Goal: Transaction & Acquisition: Register for event/course

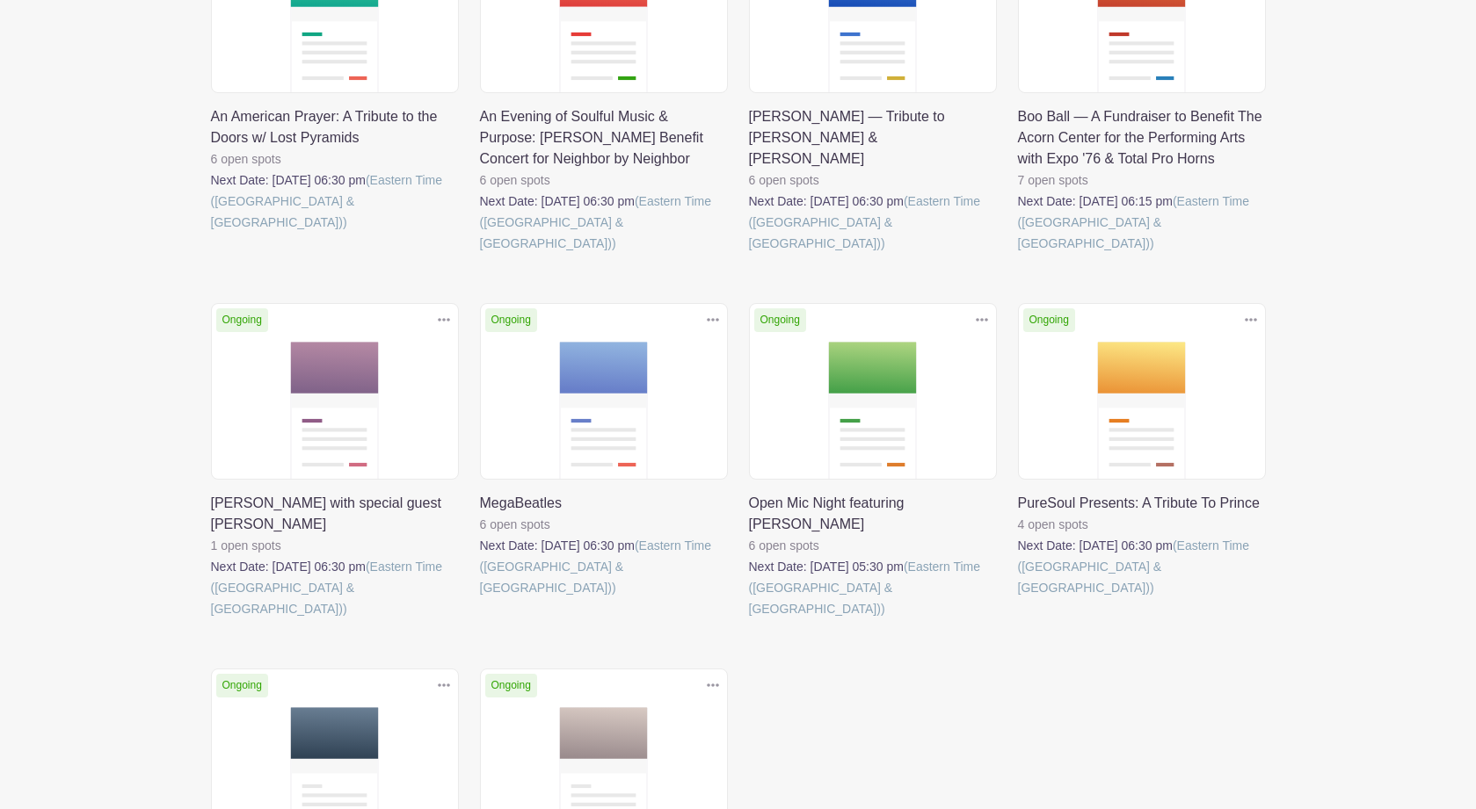
click at [211, 620] on link at bounding box center [211, 620] width 0 height 0
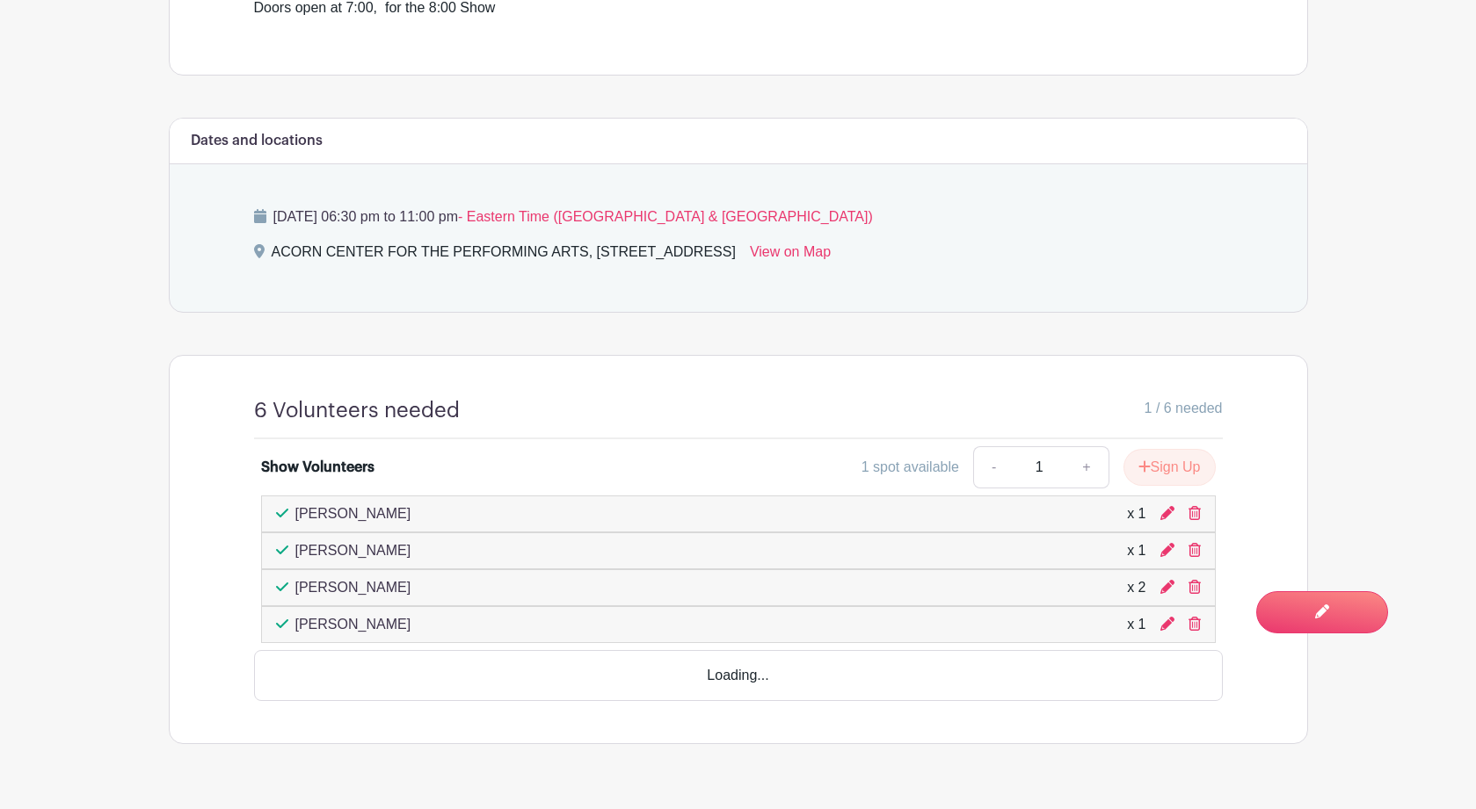
scroll to position [710, 0]
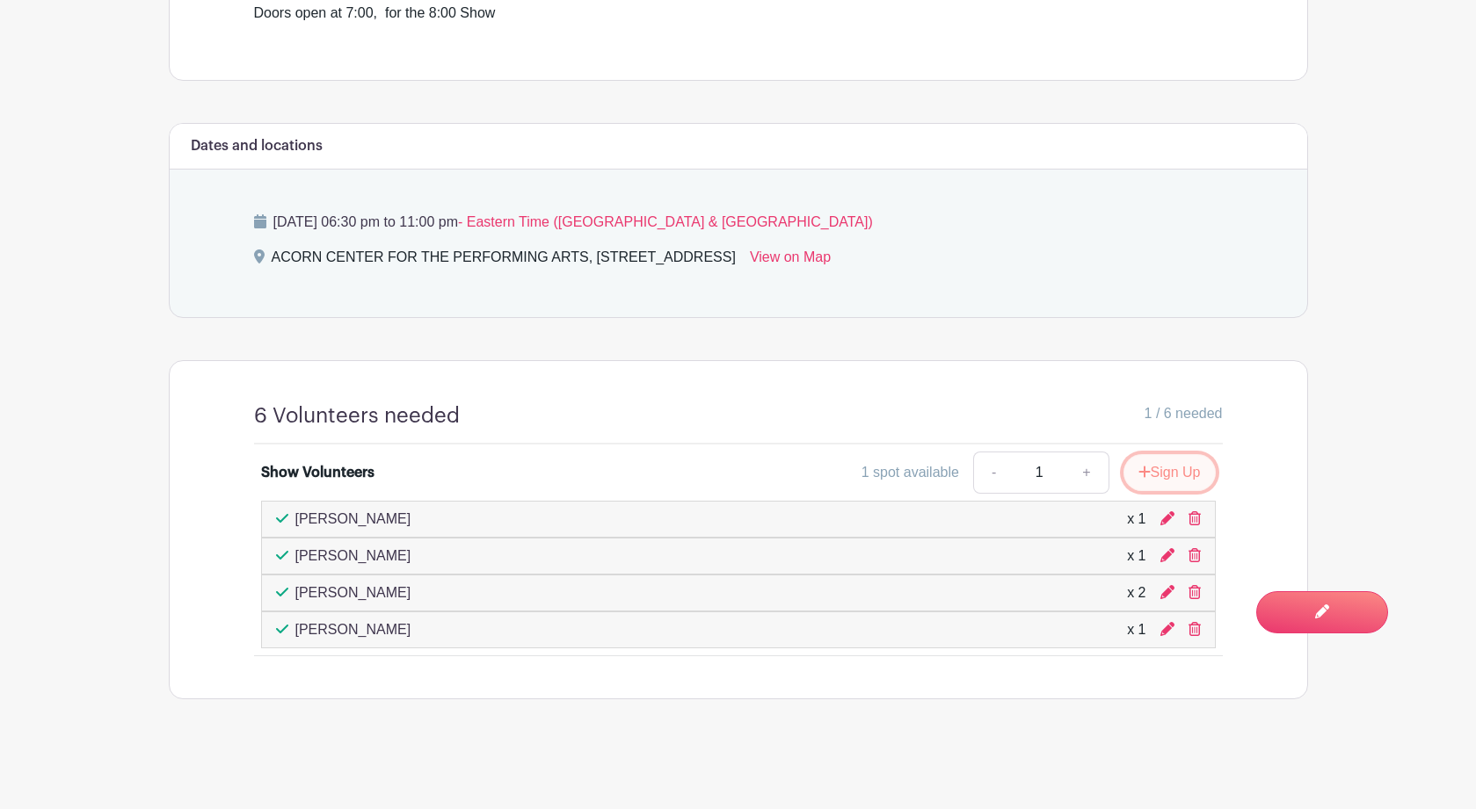
click at [1179, 473] on button "Sign Up" at bounding box center [1169, 472] width 92 height 37
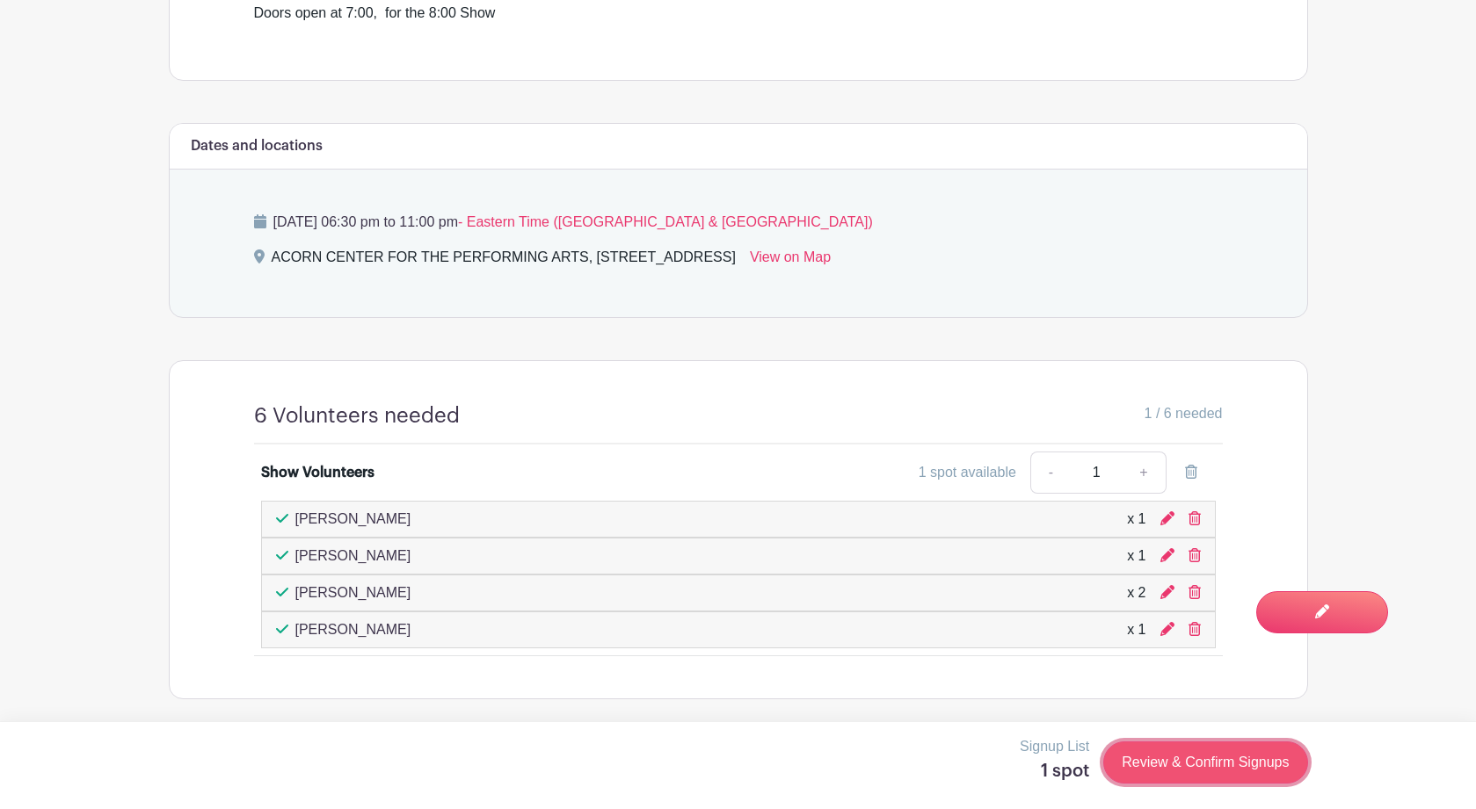
click at [1159, 755] on link "Review & Confirm Signups" at bounding box center [1205, 763] width 204 height 42
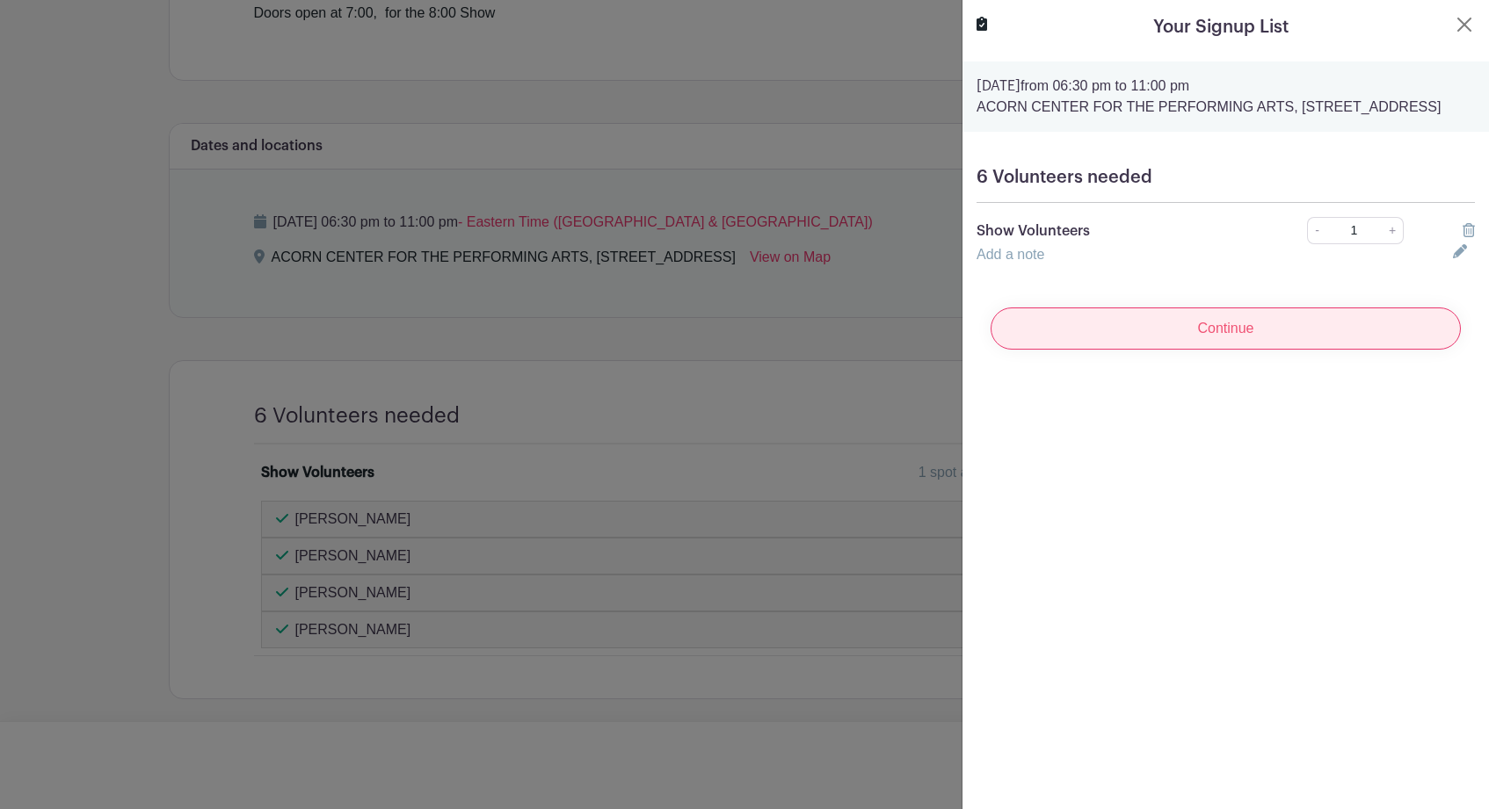
click at [1259, 350] on input "Continue" at bounding box center [1225, 329] width 470 height 42
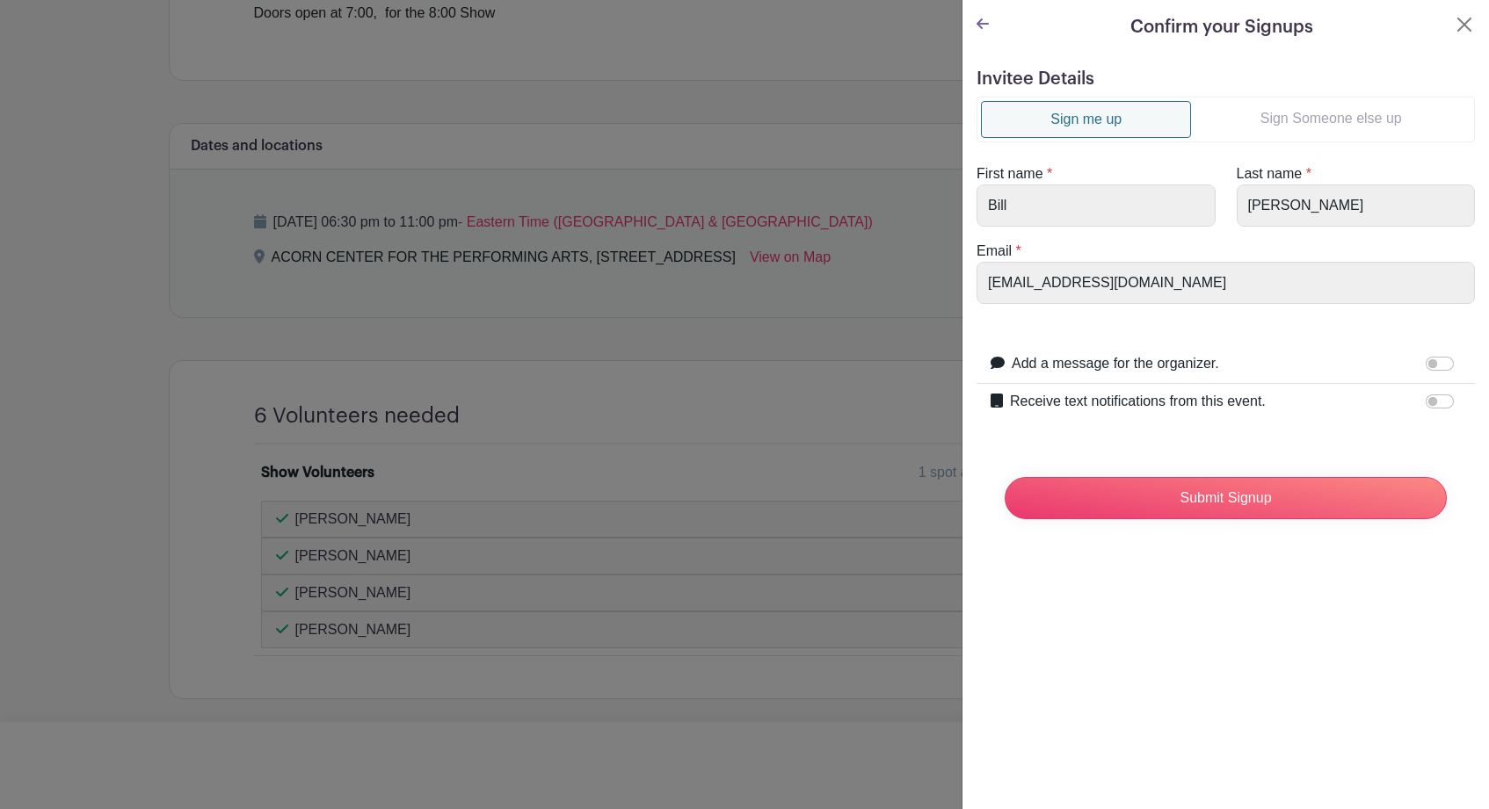
click at [1301, 117] on link "Sign Someone else up" at bounding box center [1330, 118] width 279 height 35
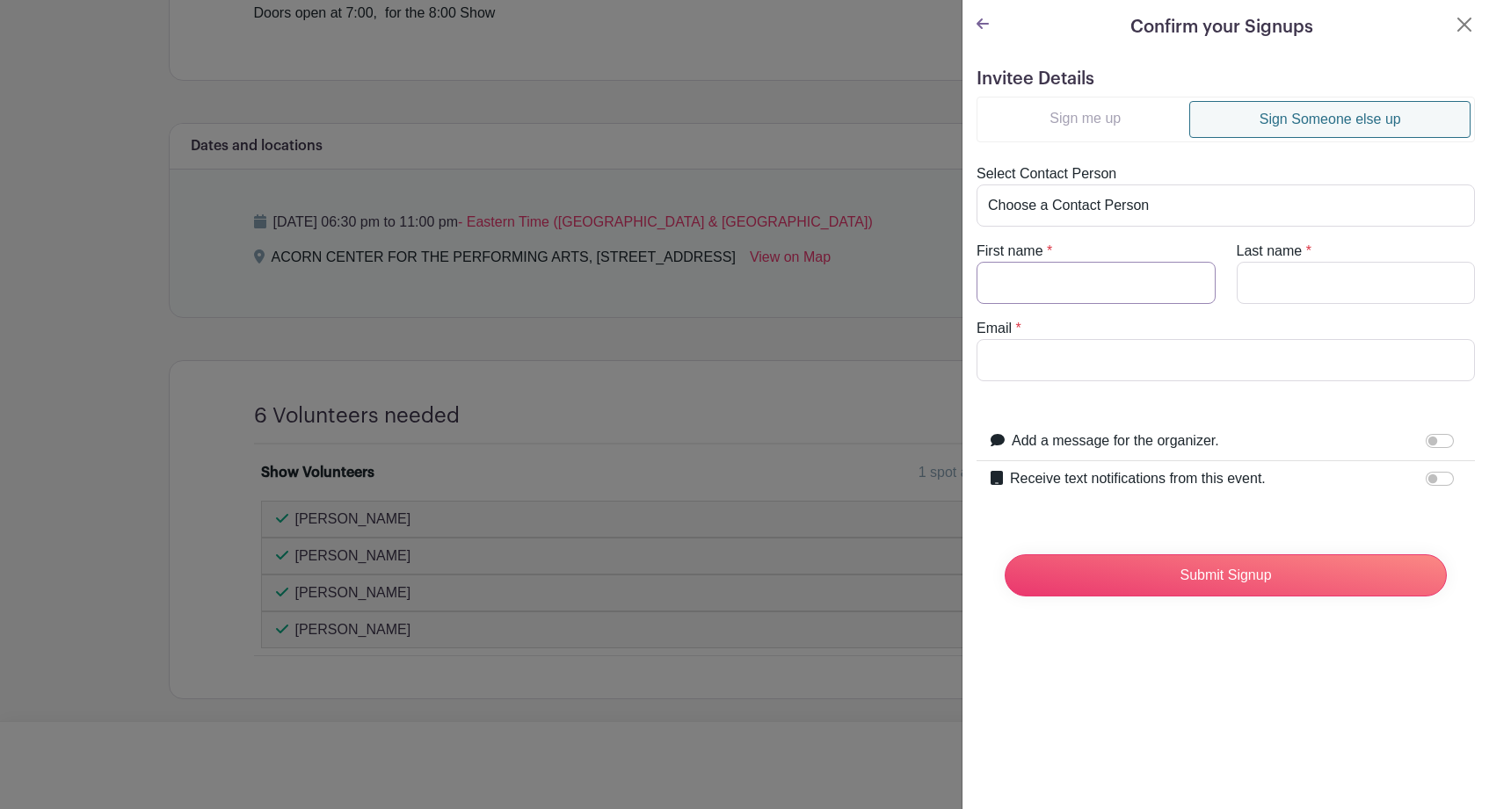
click at [1114, 275] on input "First name" at bounding box center [1095, 283] width 239 height 42
type input "Basia"
click at [1296, 289] on input "Last name" at bounding box center [1355, 283] width 239 height 42
type input "Klincewicz"
click at [1138, 379] on input "Email" at bounding box center [1225, 360] width 498 height 42
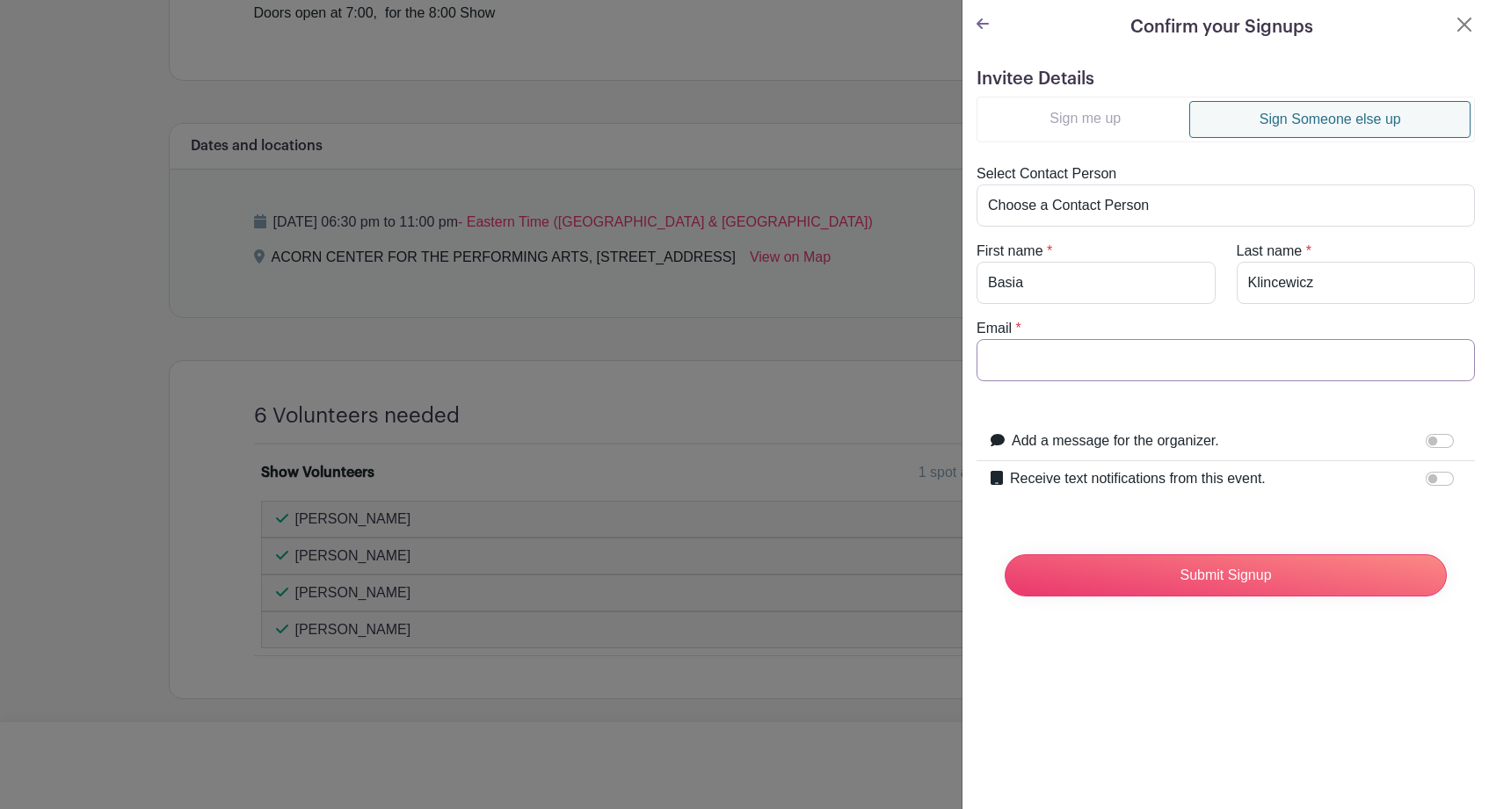
paste input "[EMAIL_ADDRESS][DOMAIN_NAME]"
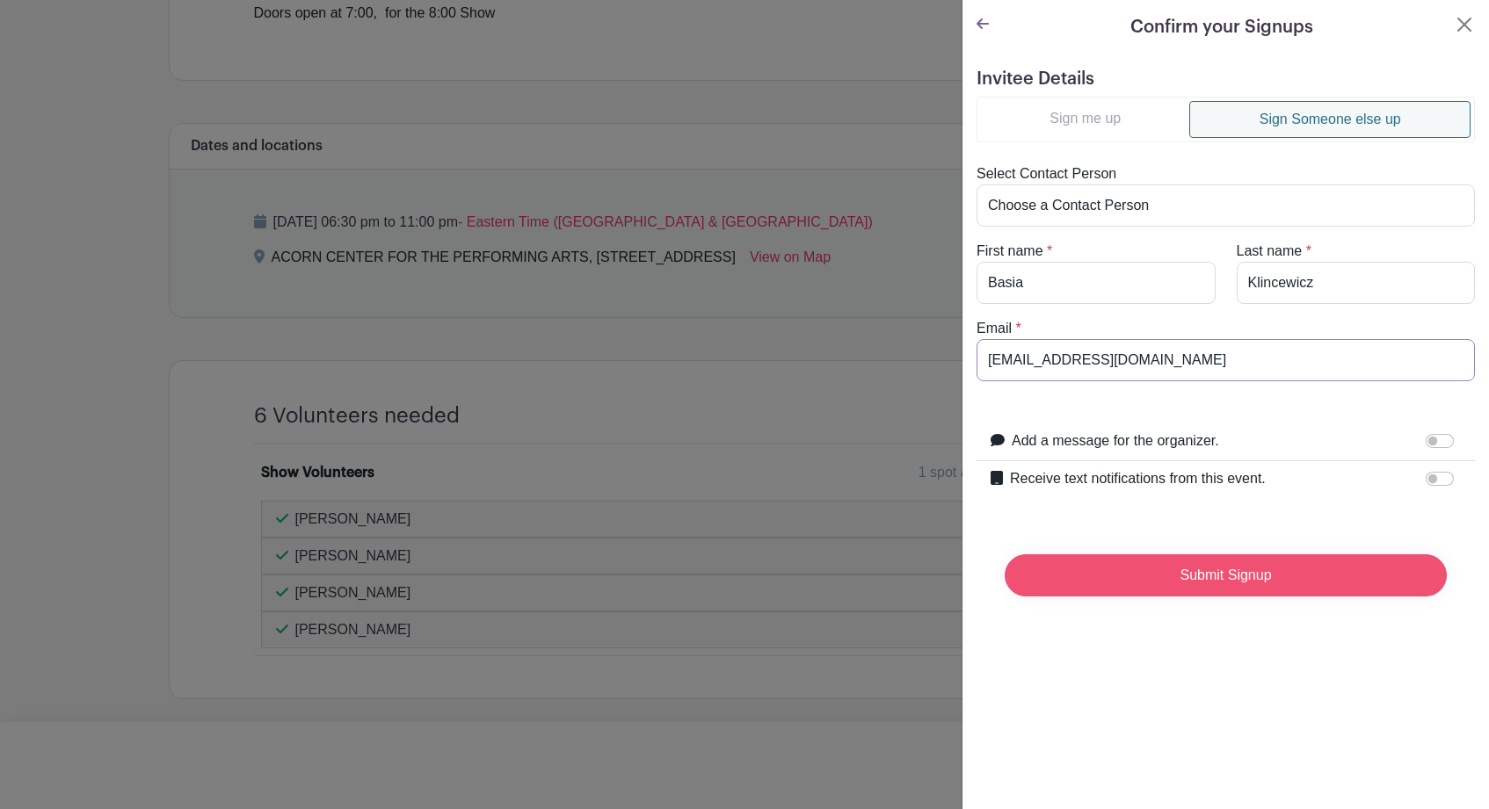
type input "[EMAIL_ADDRESS][DOMAIN_NAME]"
click at [1199, 575] on input "Submit Signup" at bounding box center [1225, 576] width 442 height 42
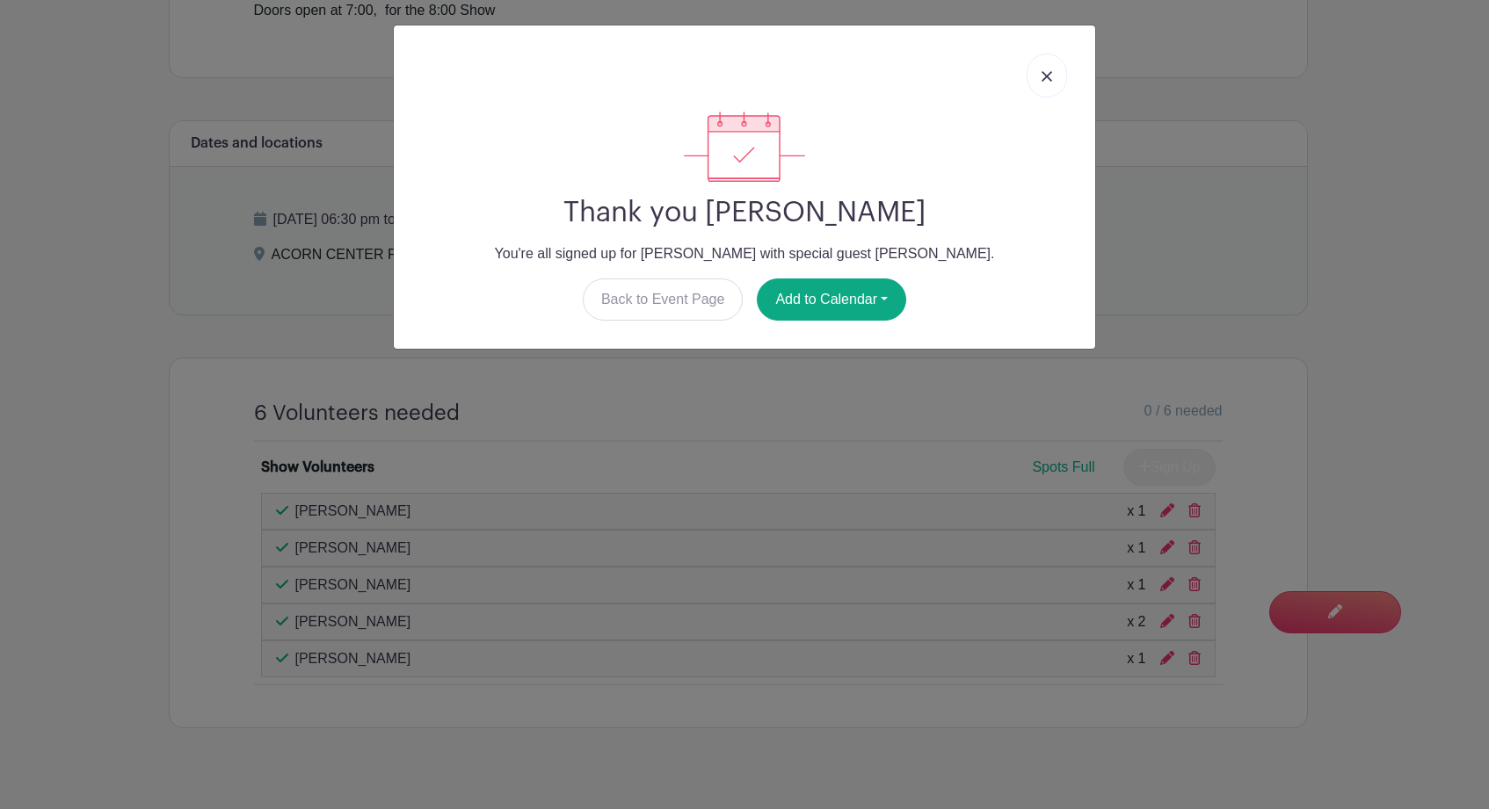
click at [1046, 78] on img at bounding box center [1046, 76] width 11 height 11
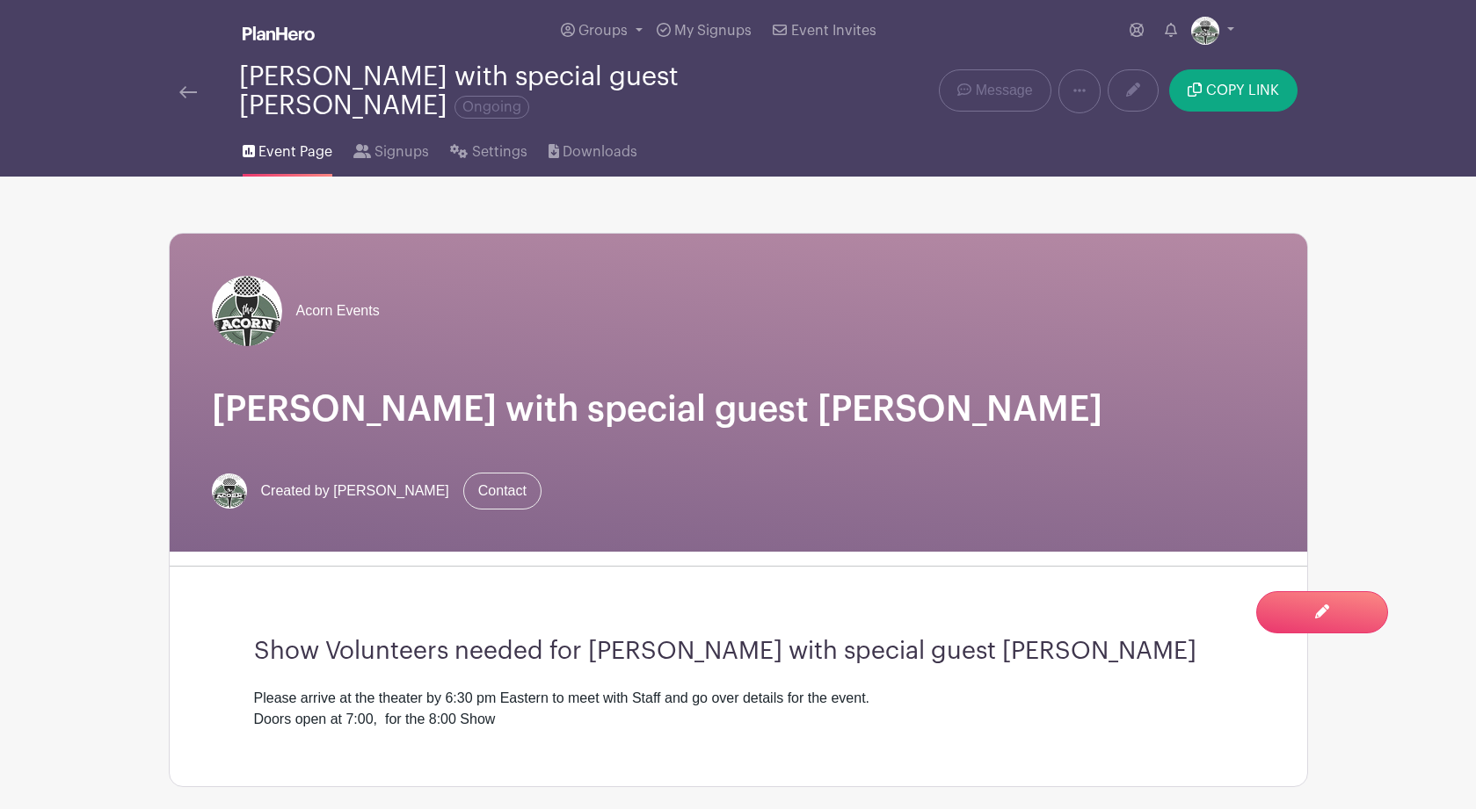
scroll to position [0, 0]
